Goal: Find specific page/section

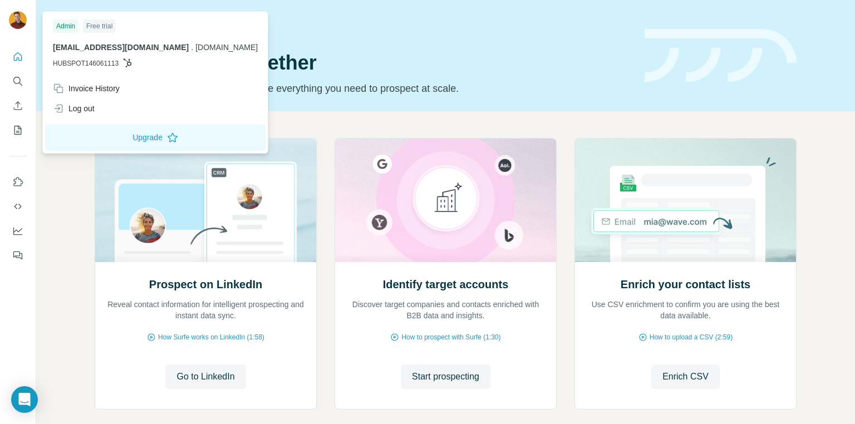
click at [11, 21] on img at bounding box center [18, 20] width 18 height 18
click at [17, 21] on img at bounding box center [18, 20] width 18 height 18
drag, startPoint x: 139, startPoint y: 62, endPoint x: 131, endPoint y: 62, distance: 7.8
click at [136, 62] on p "HUBSPOT146061113" at bounding box center [155, 63] width 205 height 10
click at [127, 61] on icon at bounding box center [127, 62] width 9 height 9
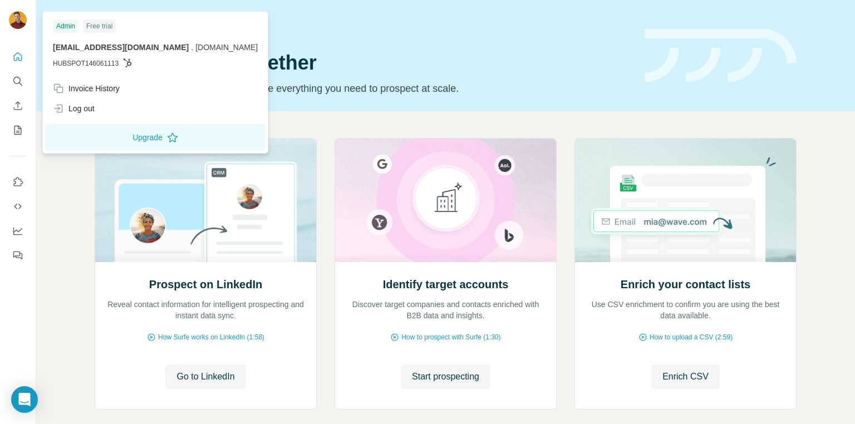
click at [127, 61] on icon at bounding box center [127, 62] width 9 height 9
